Goal: Navigation & Orientation: Find specific page/section

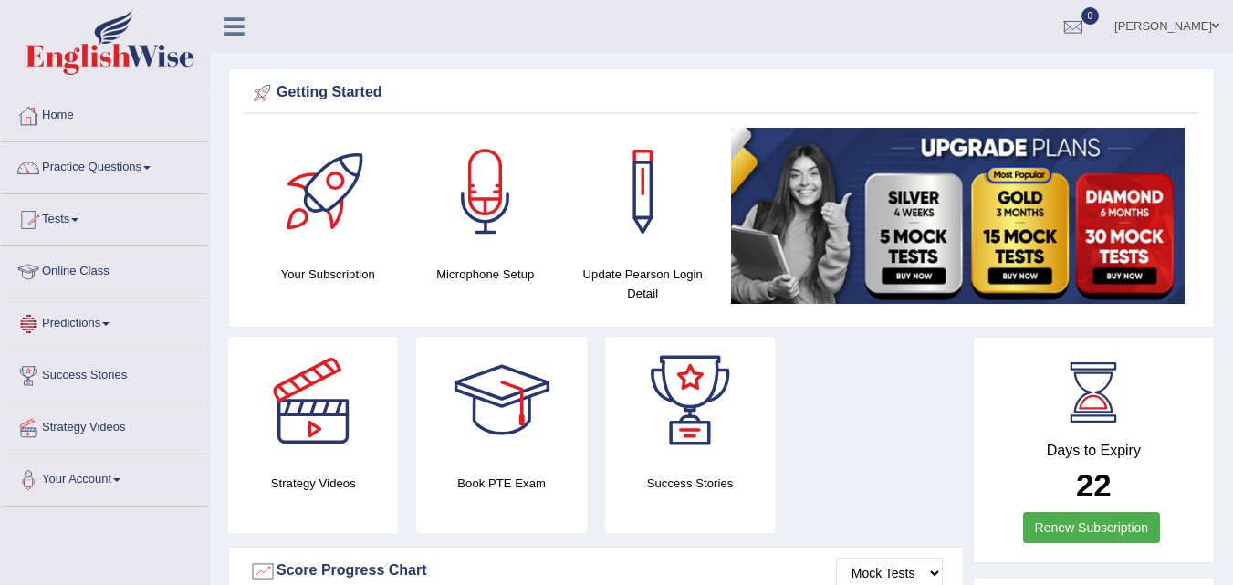
click at [90, 268] on link "Online Class" at bounding box center [105, 269] width 208 height 46
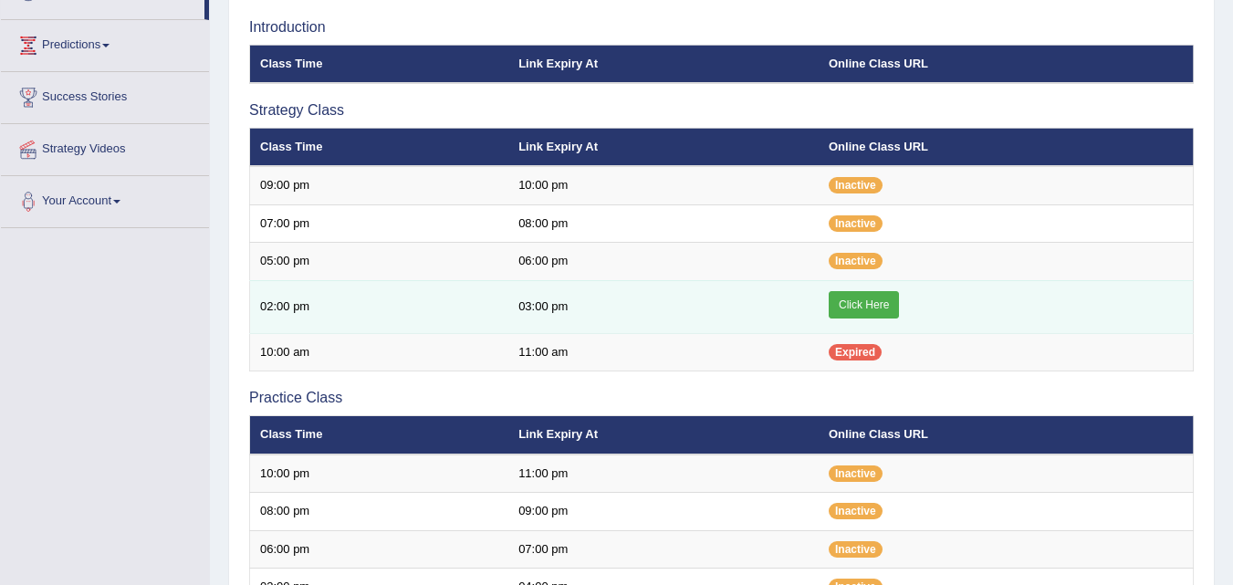
click at [871, 298] on link "Click Here" at bounding box center [864, 304] width 70 height 27
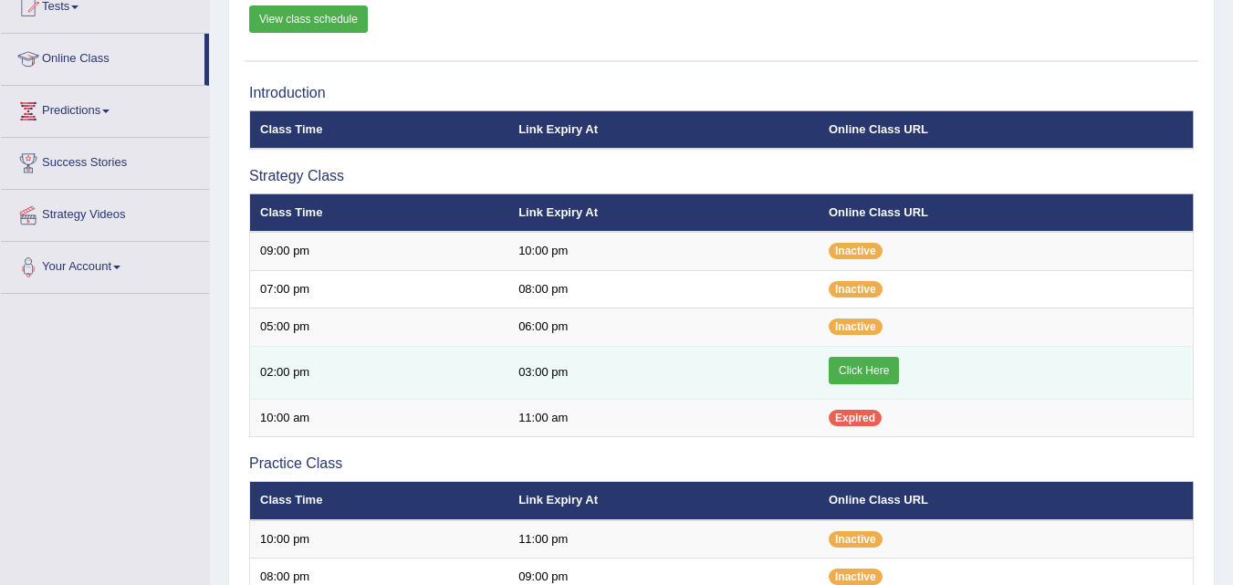
click at [844, 381] on link "Click Here" at bounding box center [864, 370] width 70 height 27
